Goal: Browse casually

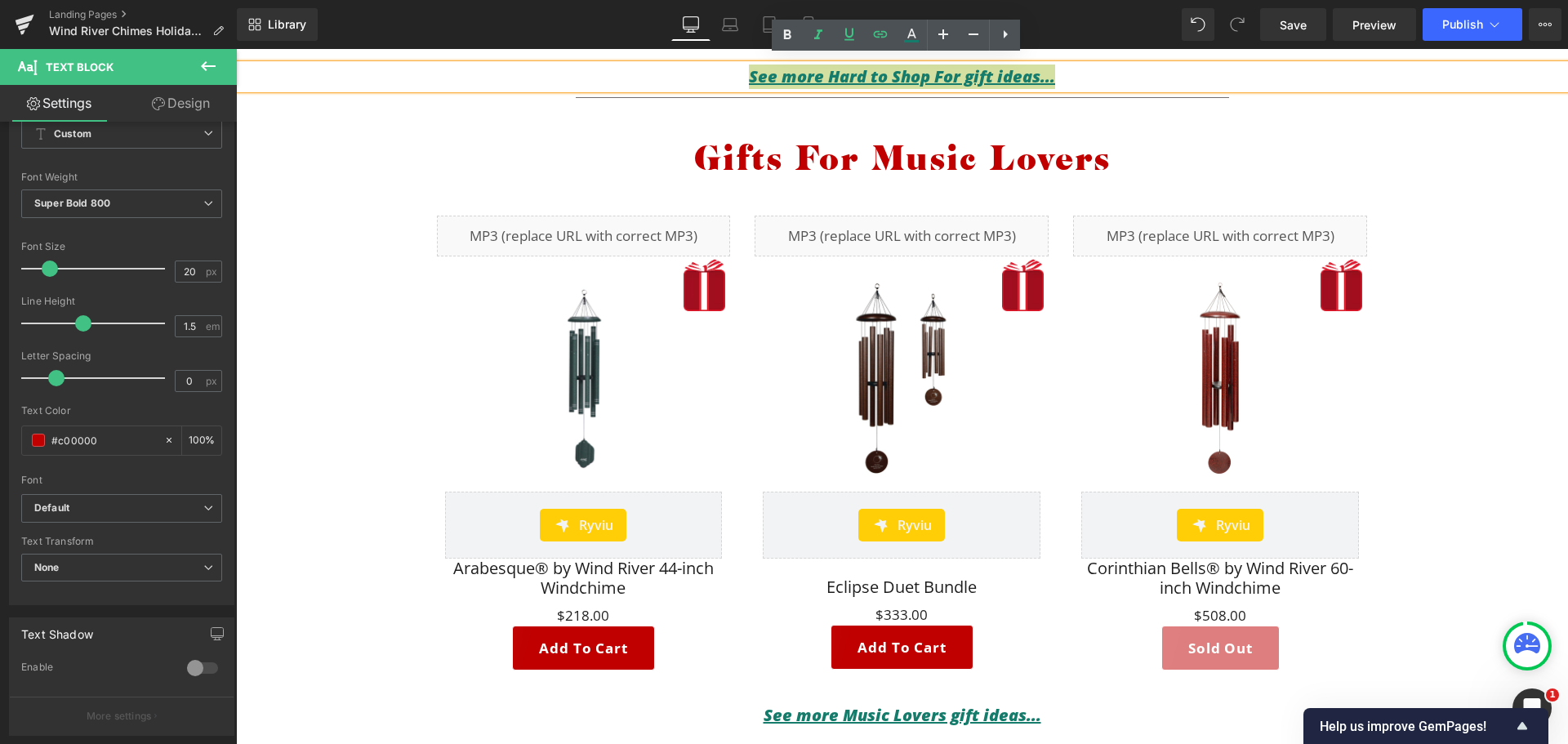
scroll to position [2410, 0]
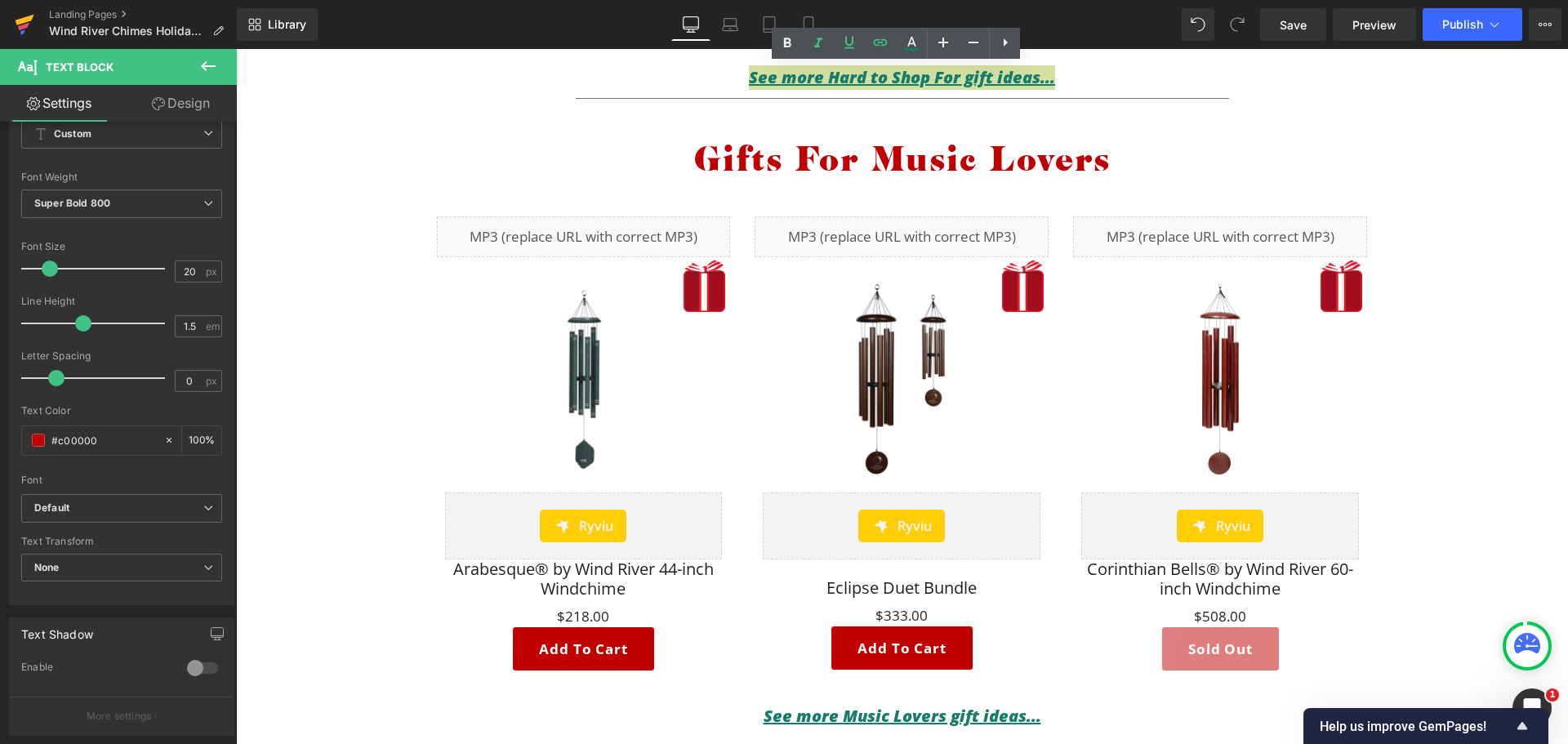
click at [20, 12] on icon at bounding box center [24, 25] width 20 height 41
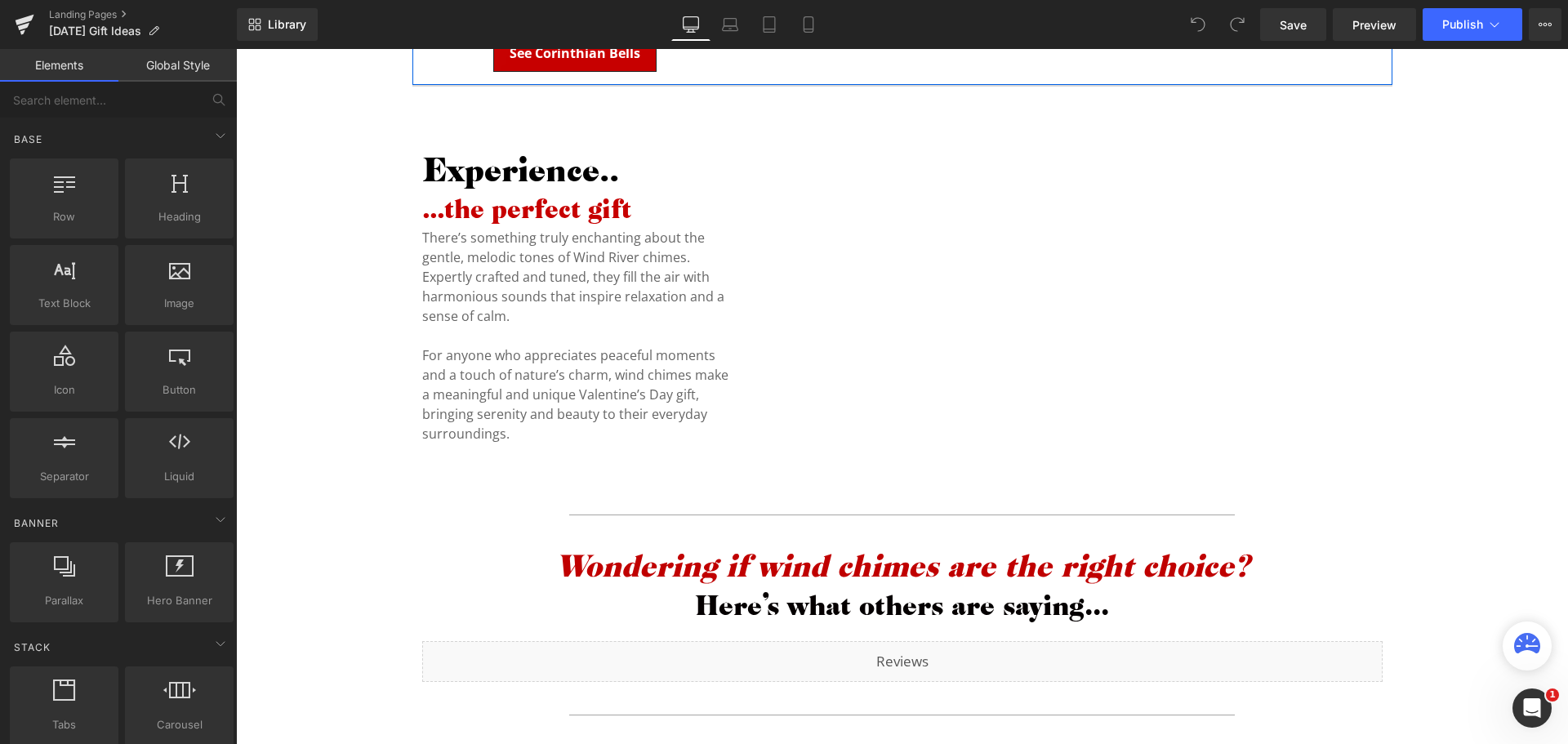
scroll to position [1471, 0]
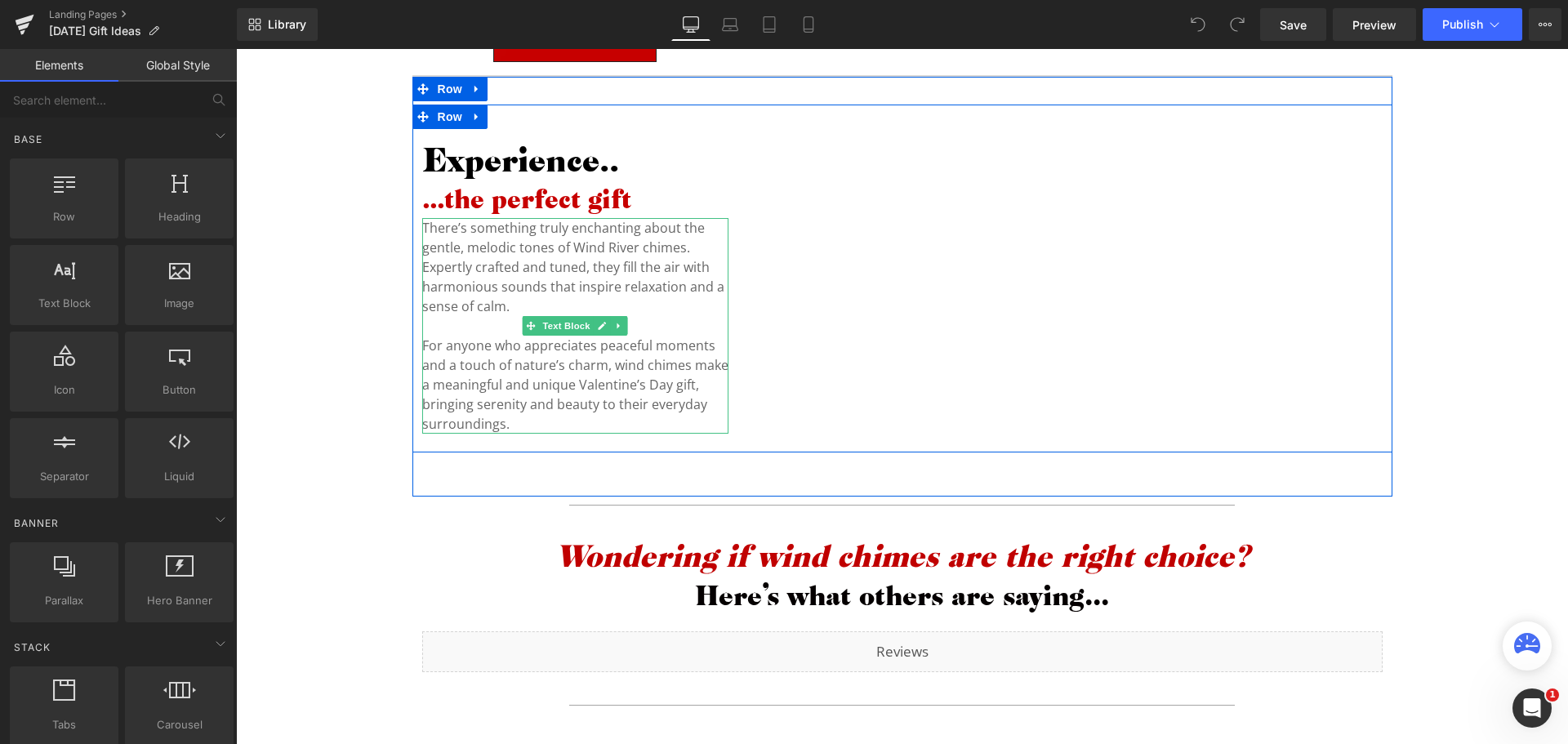
click at [527, 421] on p "For anyone who appreciates peaceful moments and a touch of nature’s charm, wind…" at bounding box center [576, 385] width 307 height 98
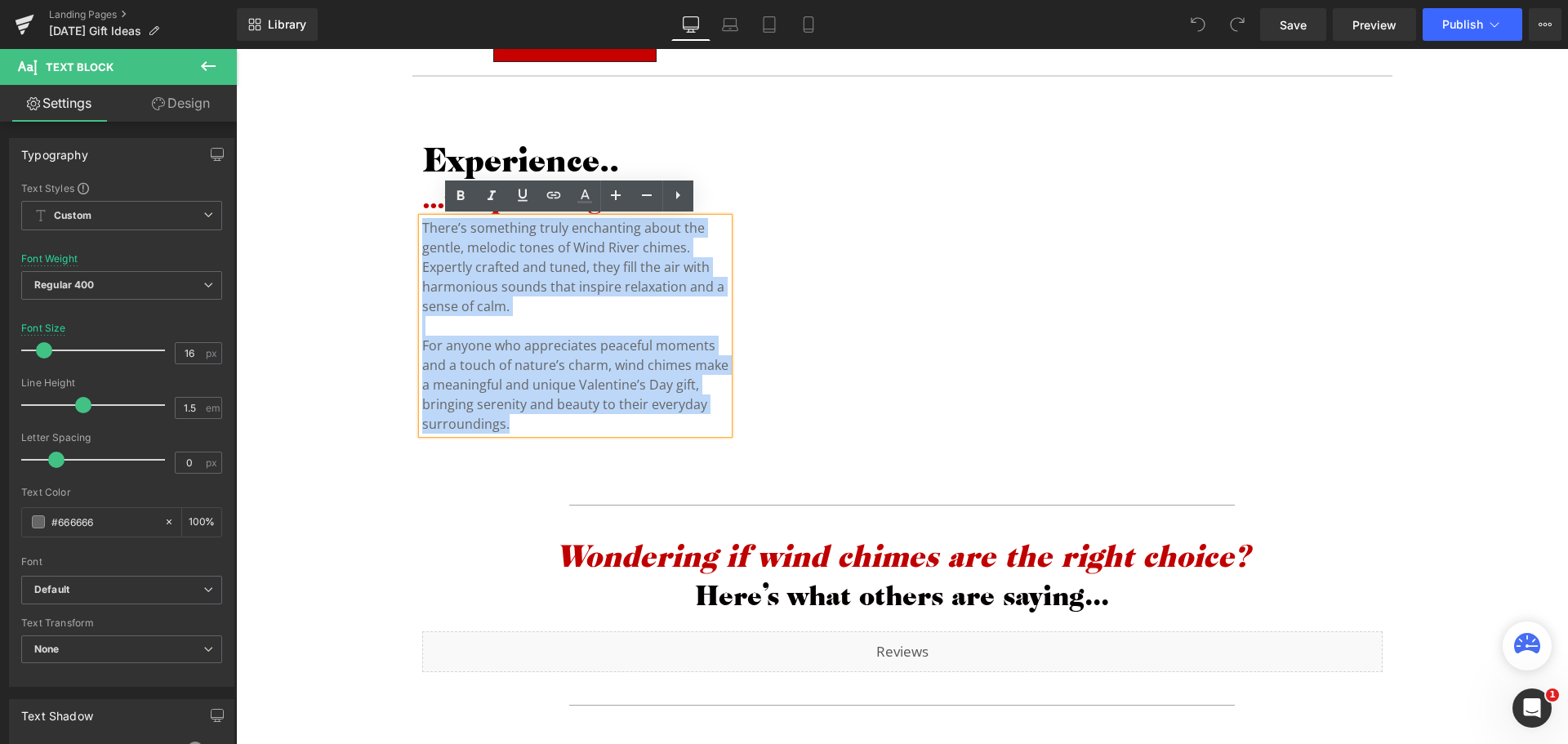
drag, startPoint x: 526, startPoint y: 426, endPoint x: 409, endPoint y: 230, distance: 228.3
click at [413, 230] on div "Experience.. Heading ...the perfect gift Heading There’s something truly enchan…" at bounding box center [576, 287] width 327 height 316
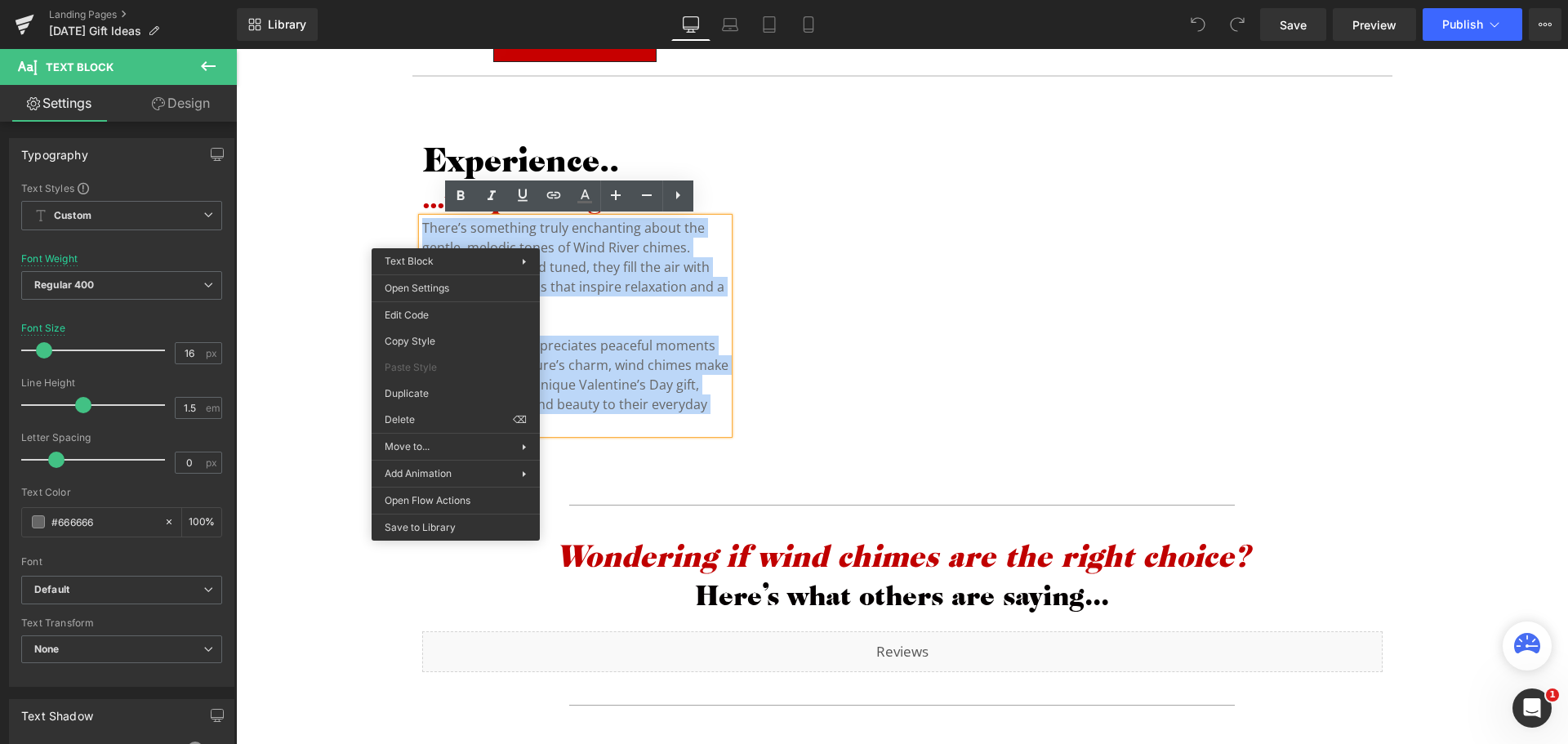
click at [626, 325] on p at bounding box center [576, 326] width 307 height 20
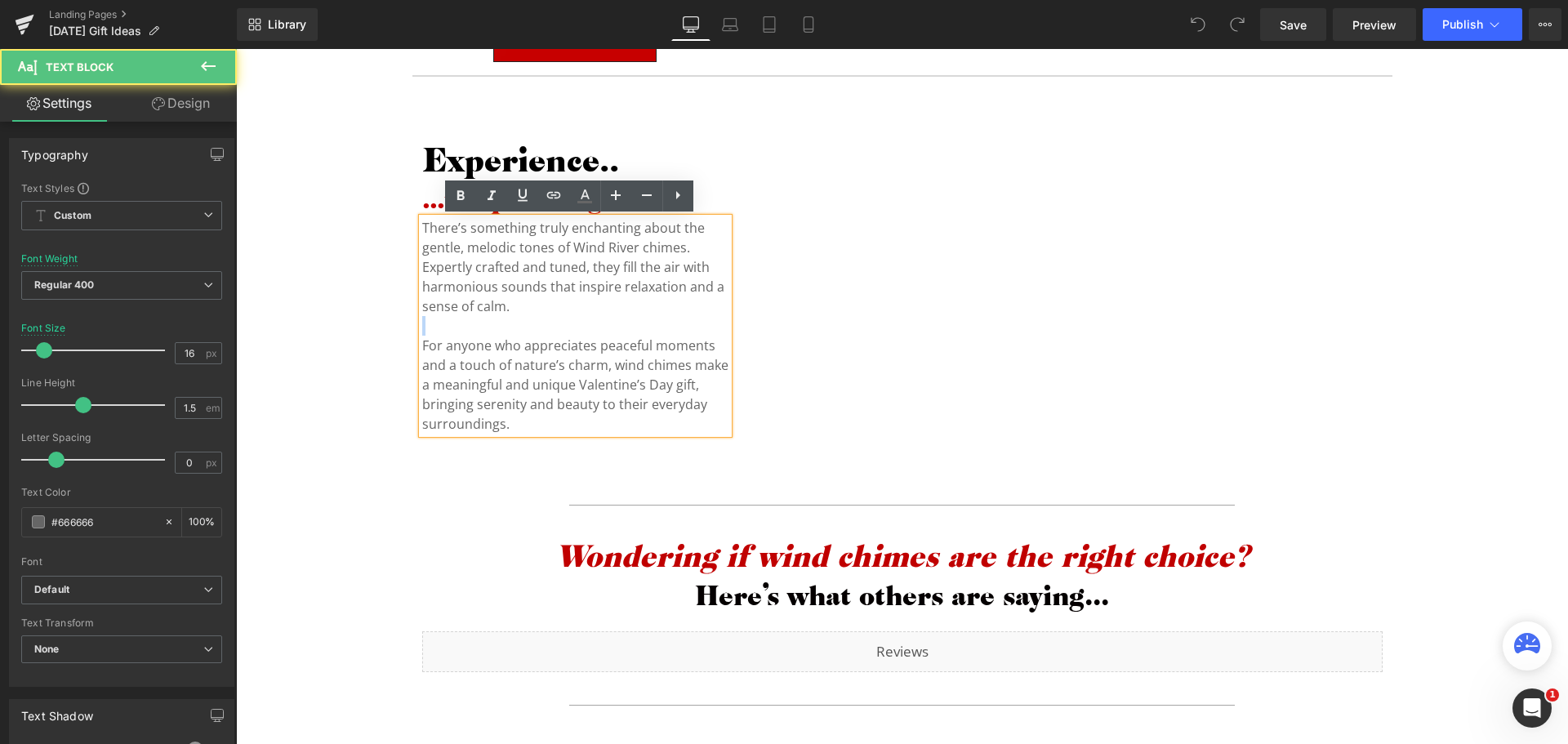
click at [626, 325] on p at bounding box center [576, 326] width 307 height 20
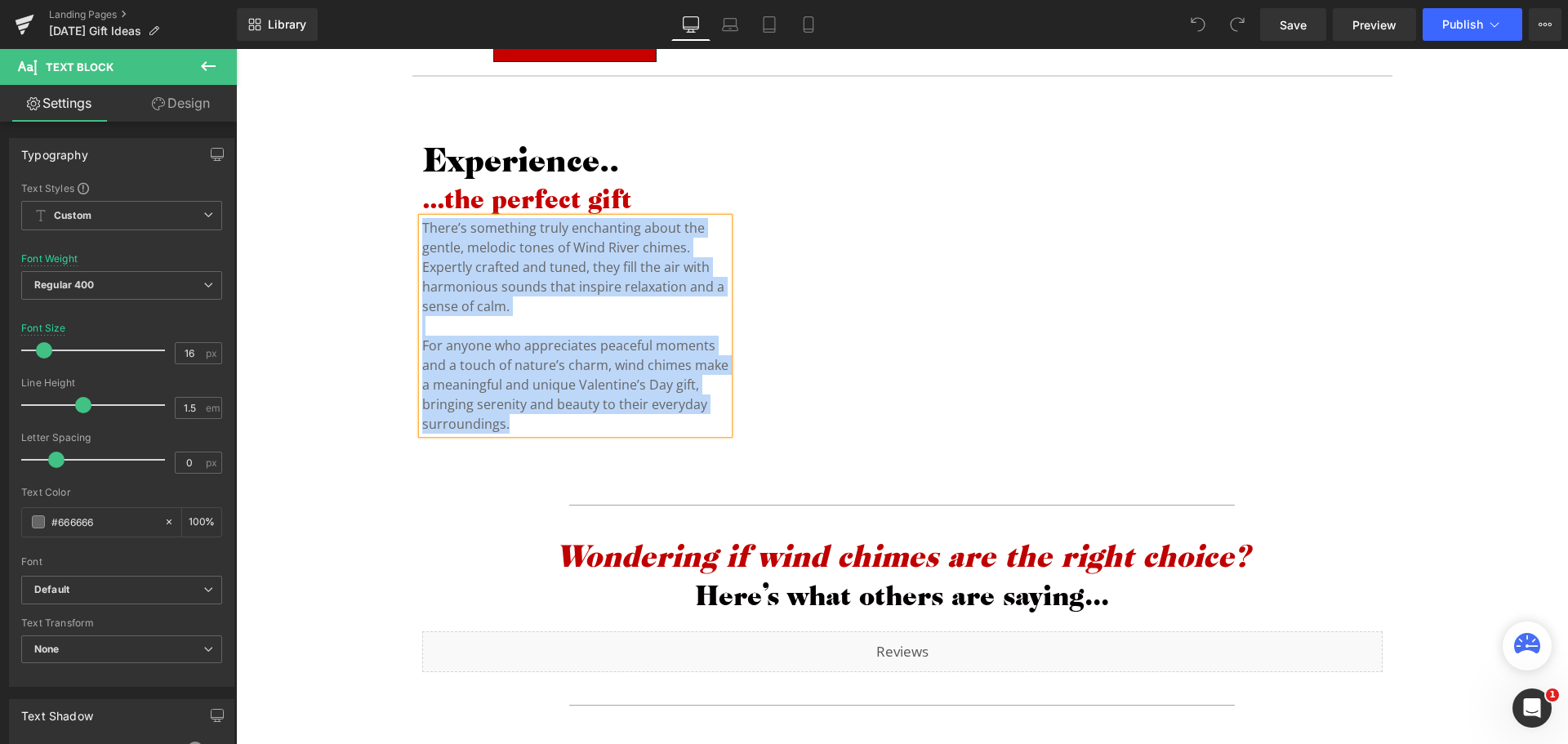
copy div "There’s something truly enchanting about the gentle, melodic tones of Wind Rive…"
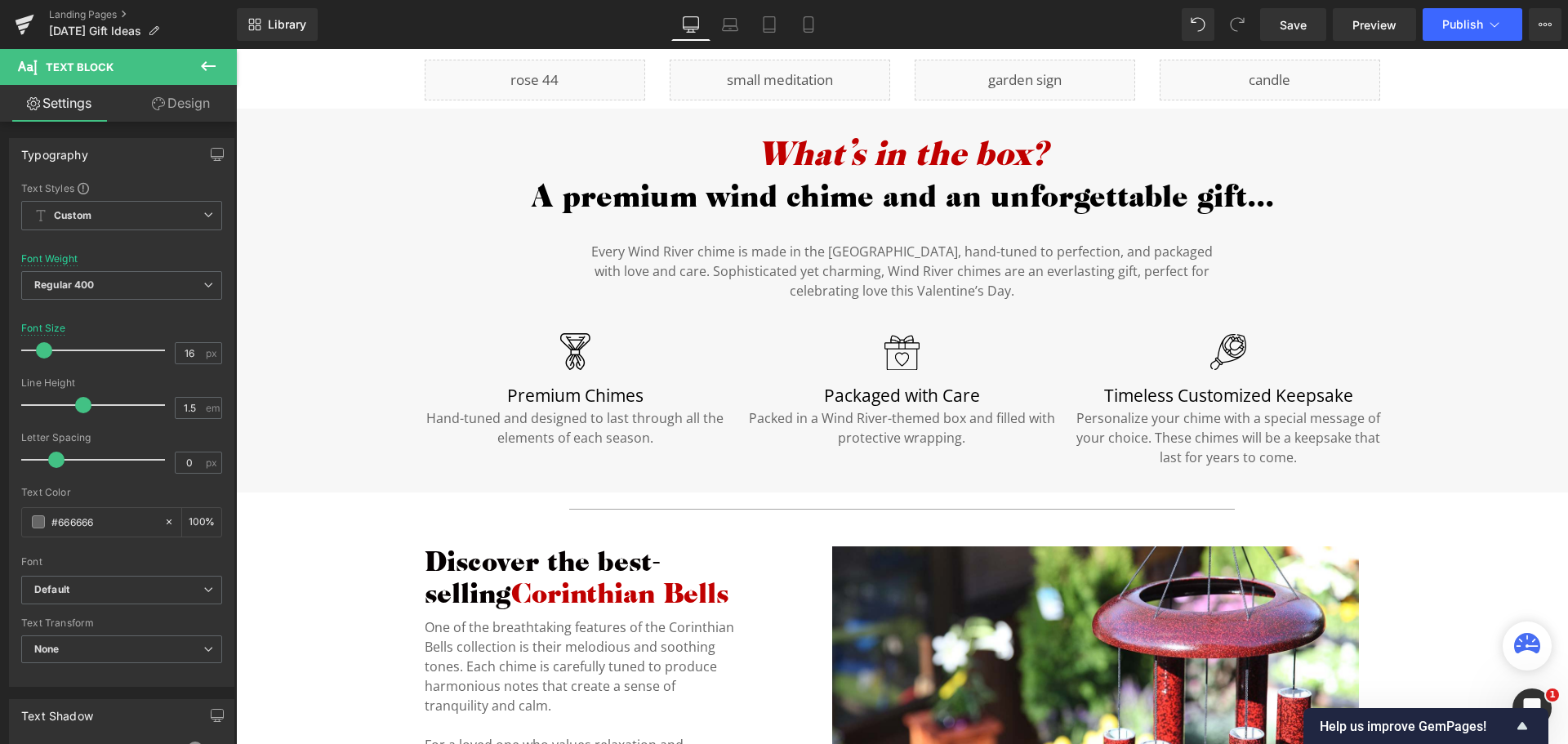
scroll to position [654, 0]
